Goal: Transaction & Acquisition: Book appointment/travel/reservation

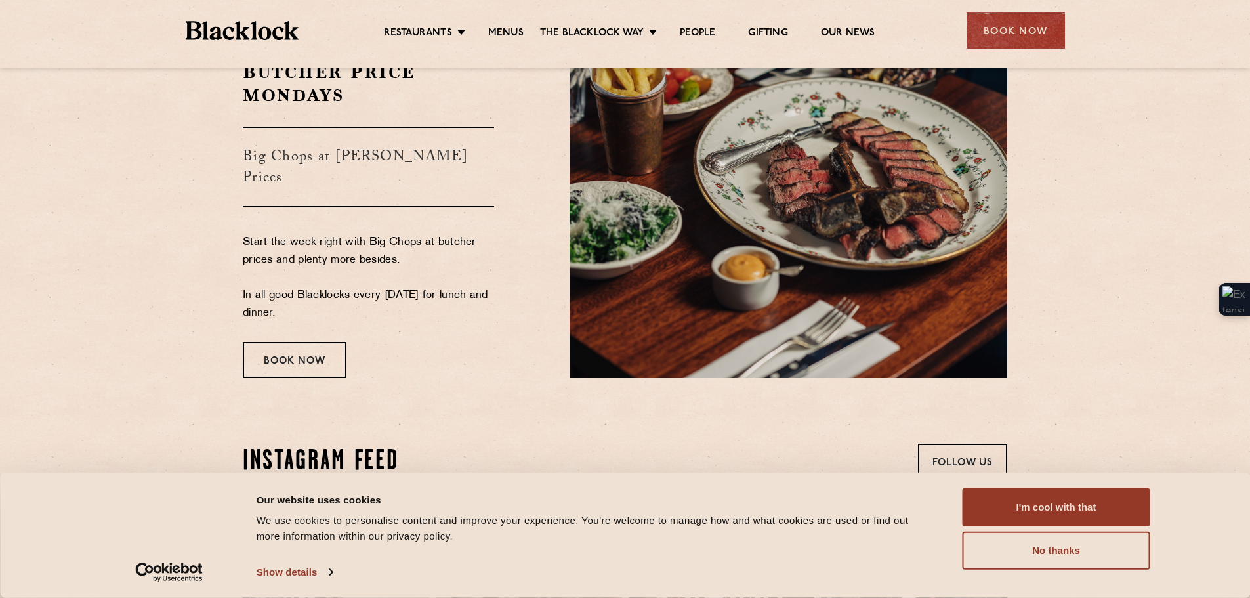
scroll to position [2292, 0]
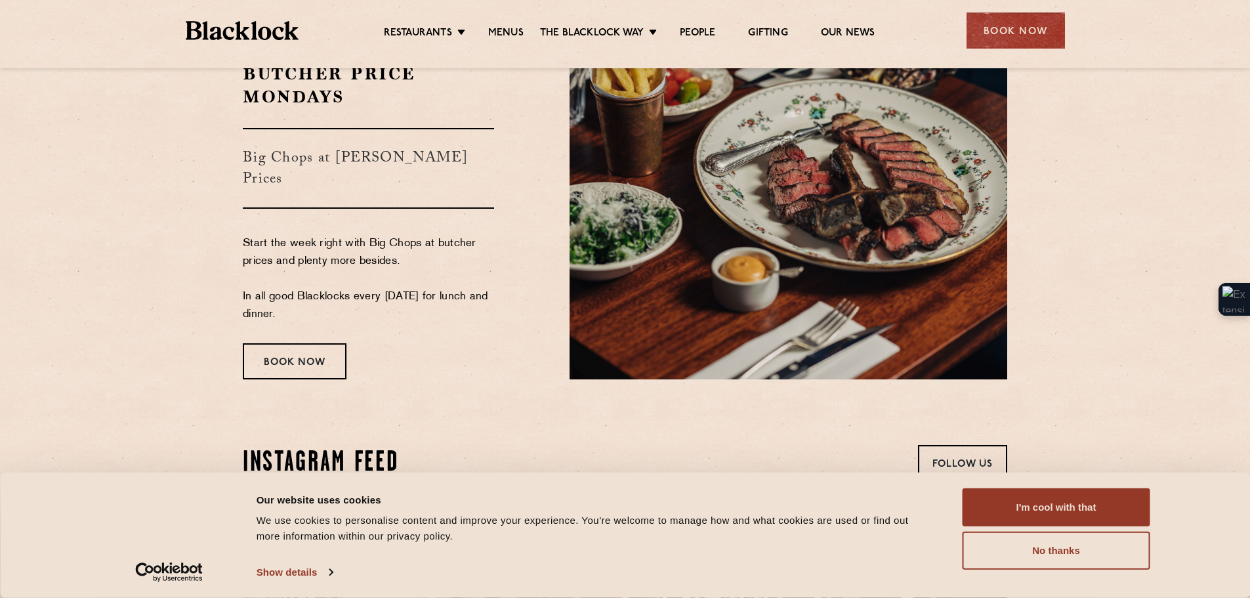
click at [362, 159] on h3 "Big Chops at [PERSON_NAME] Prices" at bounding box center [368, 168] width 251 height 81
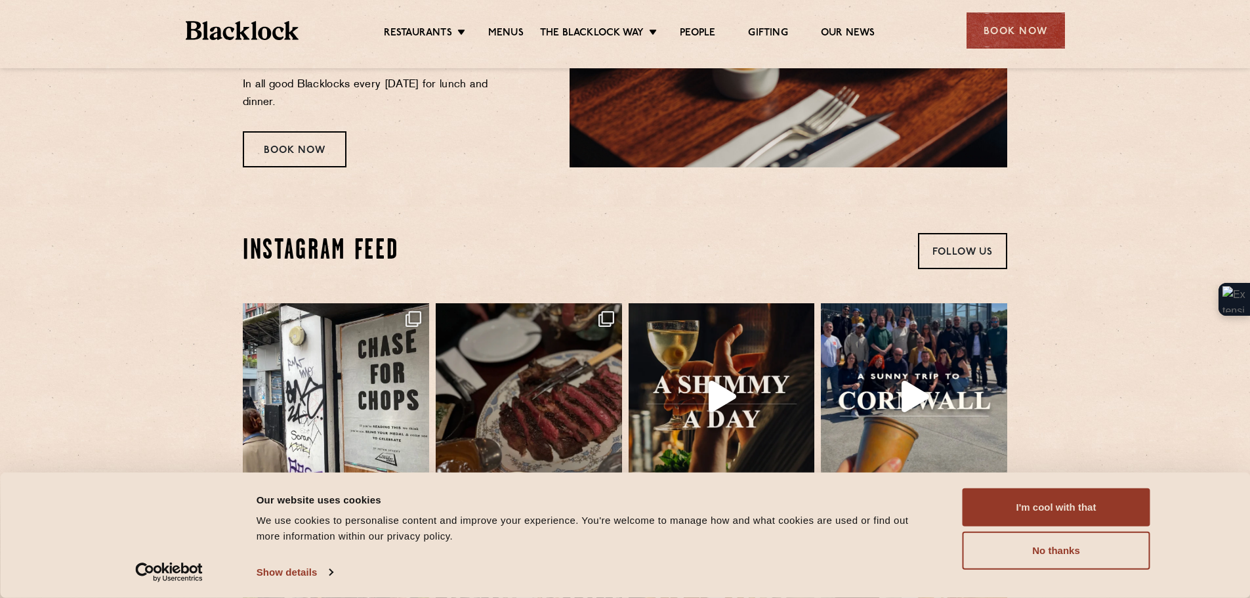
scroll to position [2506, 0]
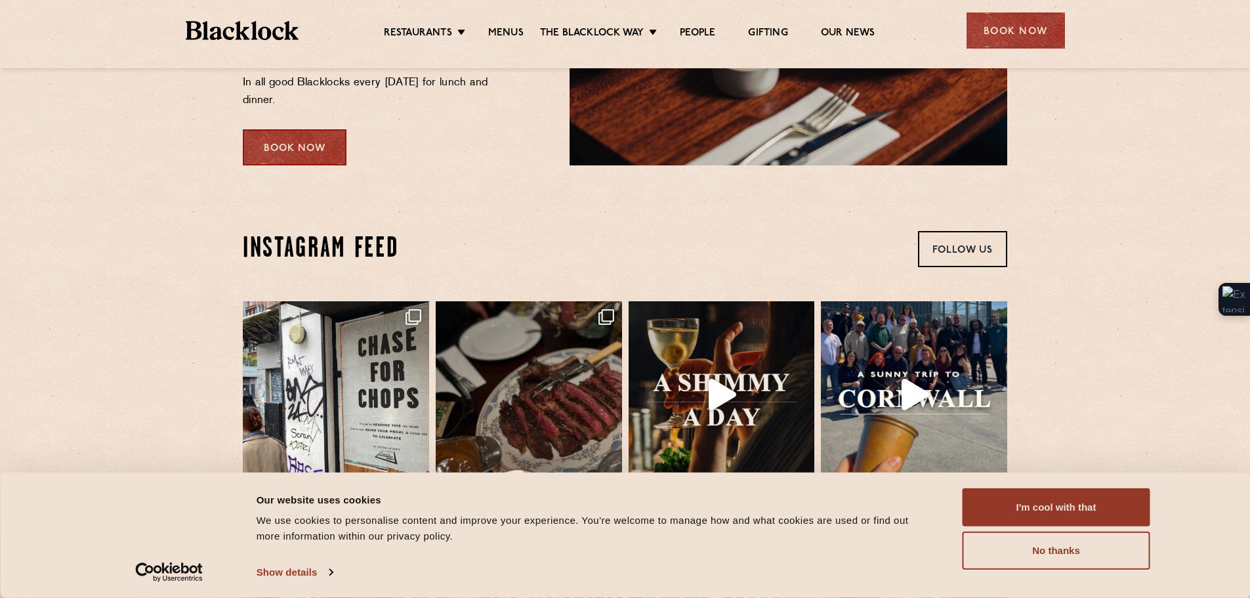
click at [295, 140] on div "Book Now" at bounding box center [295, 147] width 104 height 36
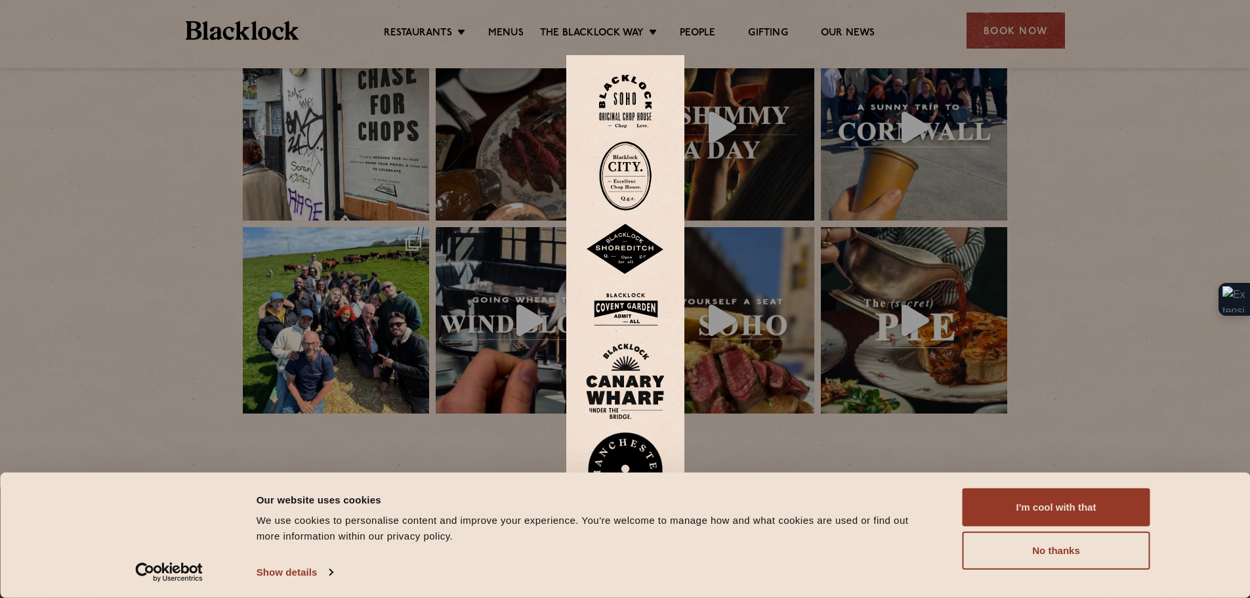
scroll to position [2780, 0]
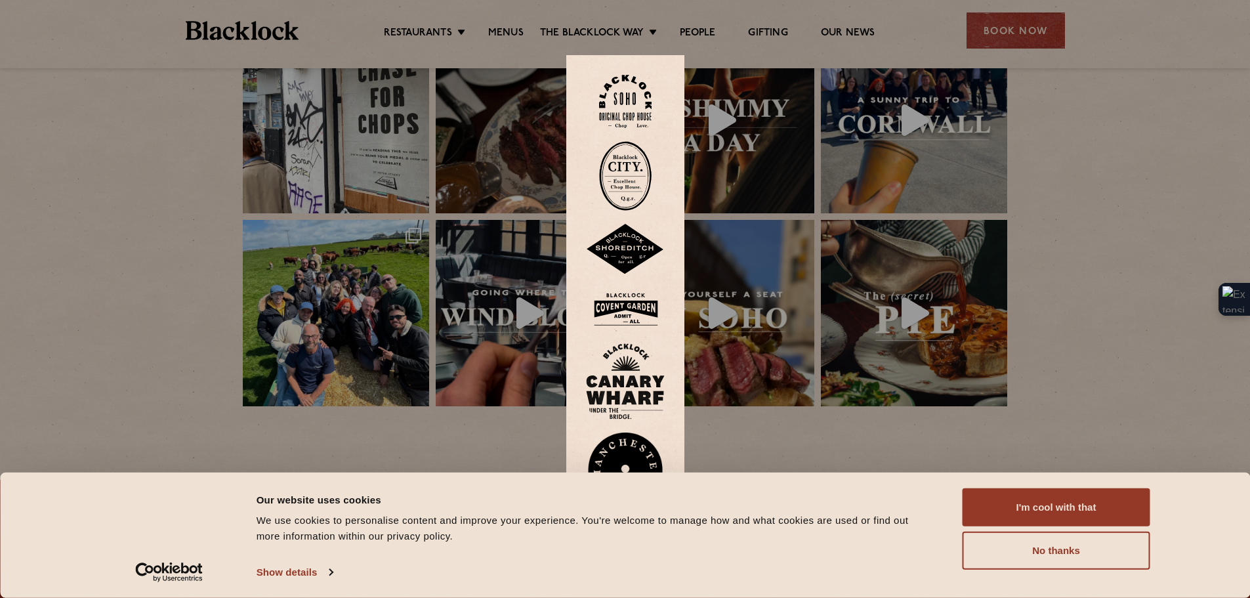
click at [1099, 197] on div at bounding box center [625, 299] width 1250 height 598
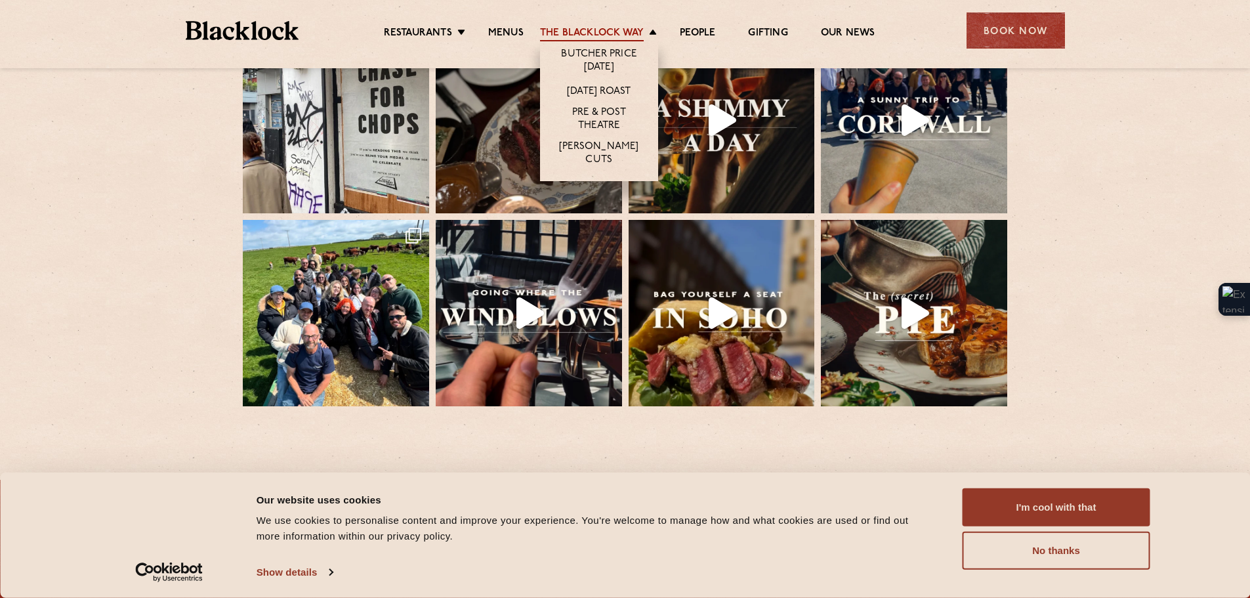
click at [635, 28] on link "The Blacklock Way" at bounding box center [592, 34] width 104 height 14
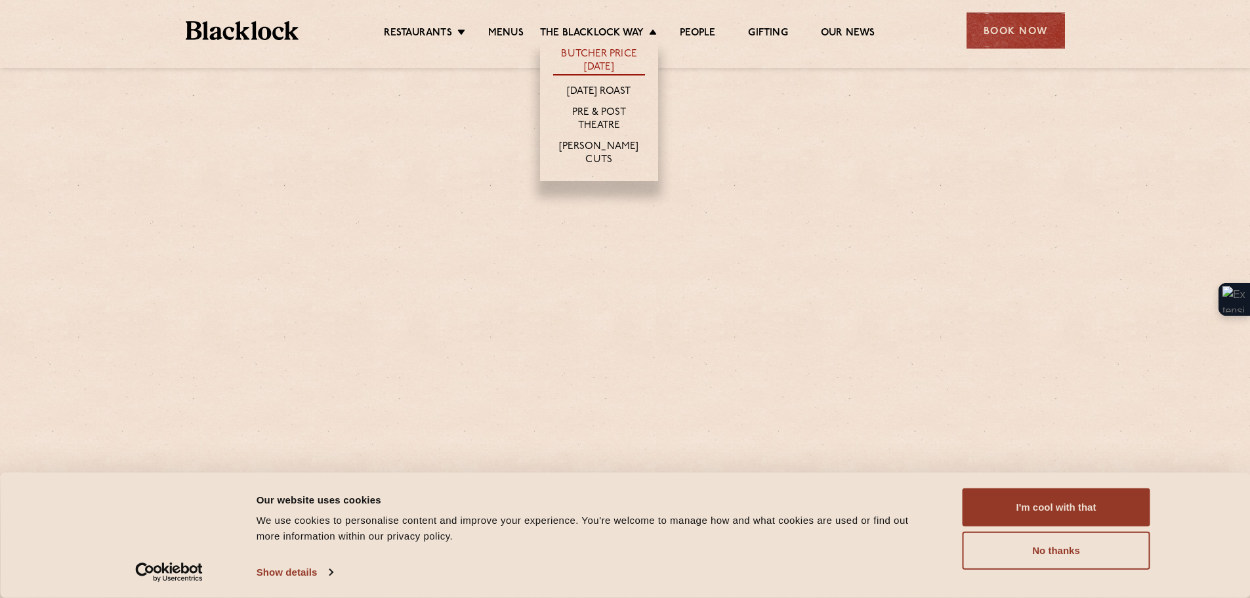
click at [605, 54] on link "Butcher Price [DATE]" at bounding box center [599, 62] width 92 height 28
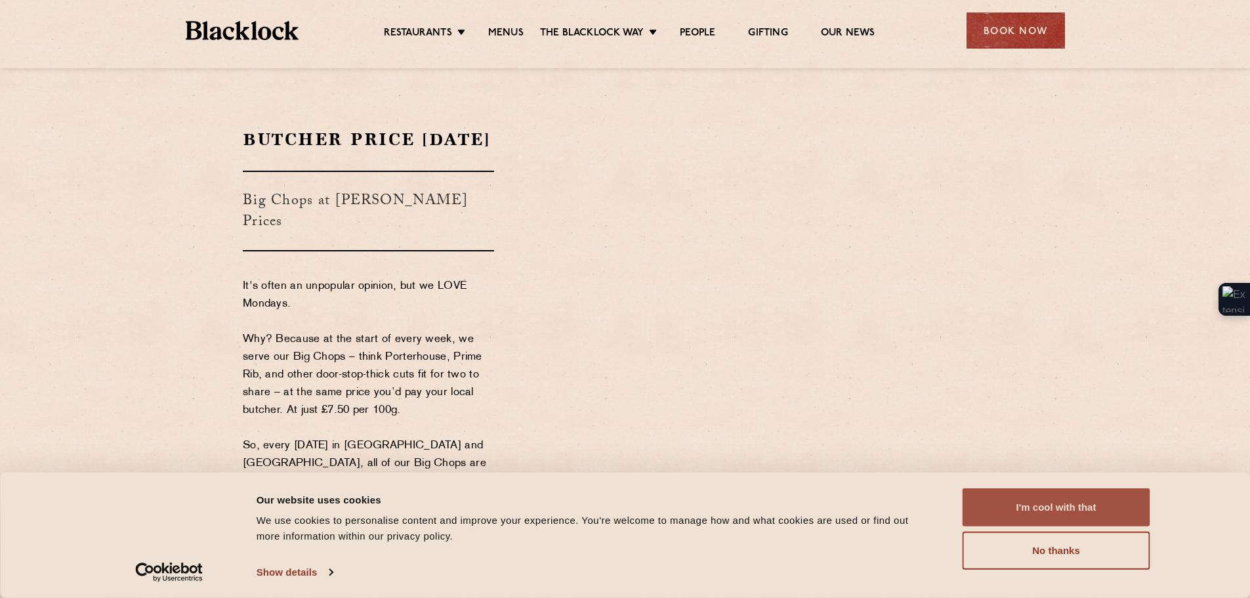
click at [1053, 518] on button "I'm cool with that" at bounding box center [1057, 507] width 188 height 38
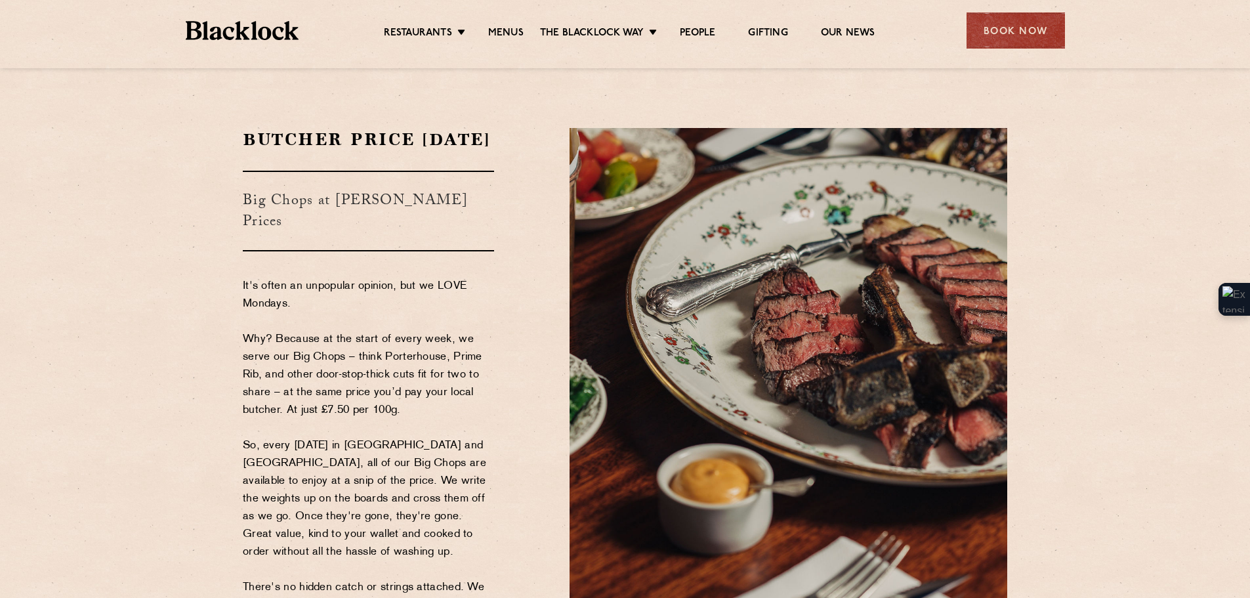
scroll to position [93, 0]
